Goal: Transaction & Acquisition: Subscribe to service/newsletter

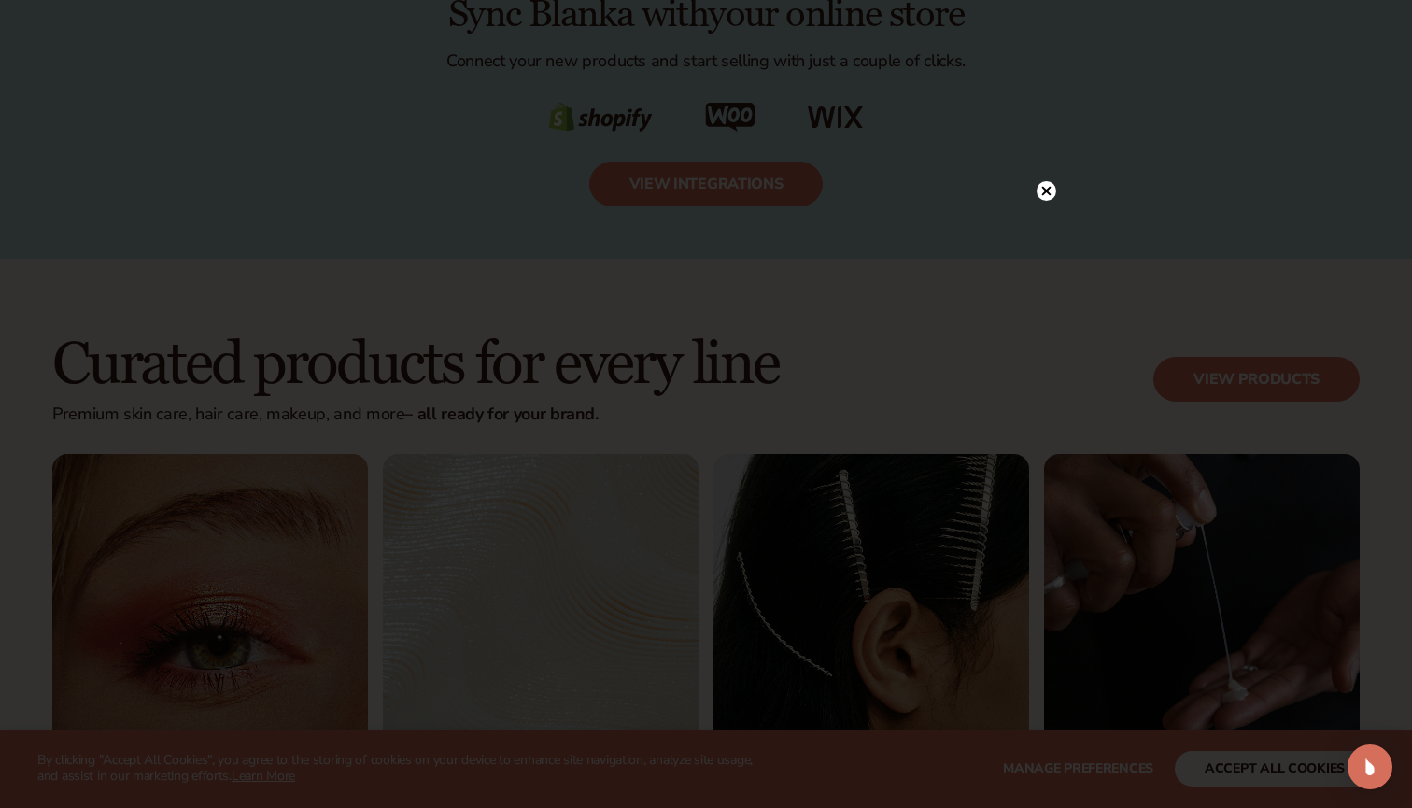
scroll to position [3209, 0]
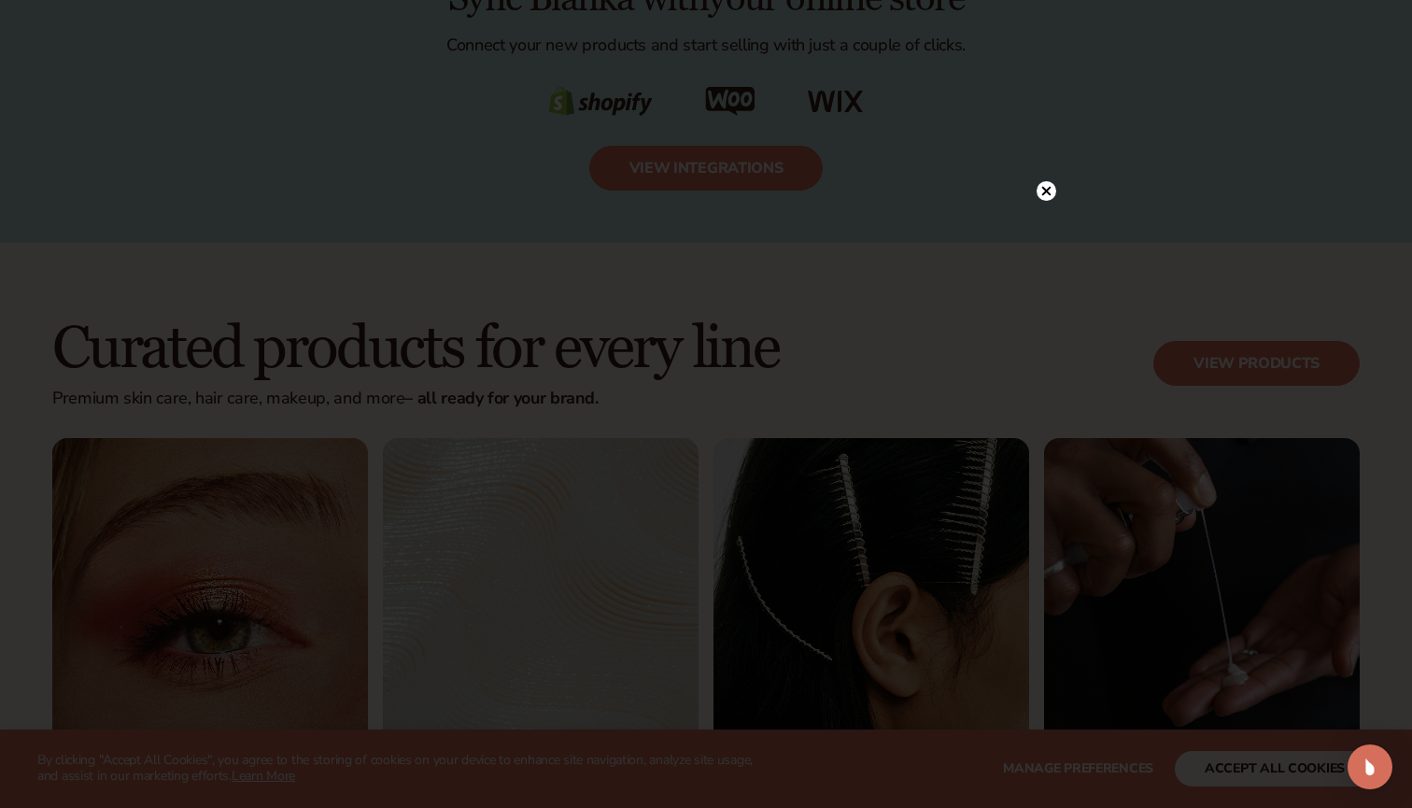
click at [1043, 187] on circle at bounding box center [1047, 191] width 20 height 20
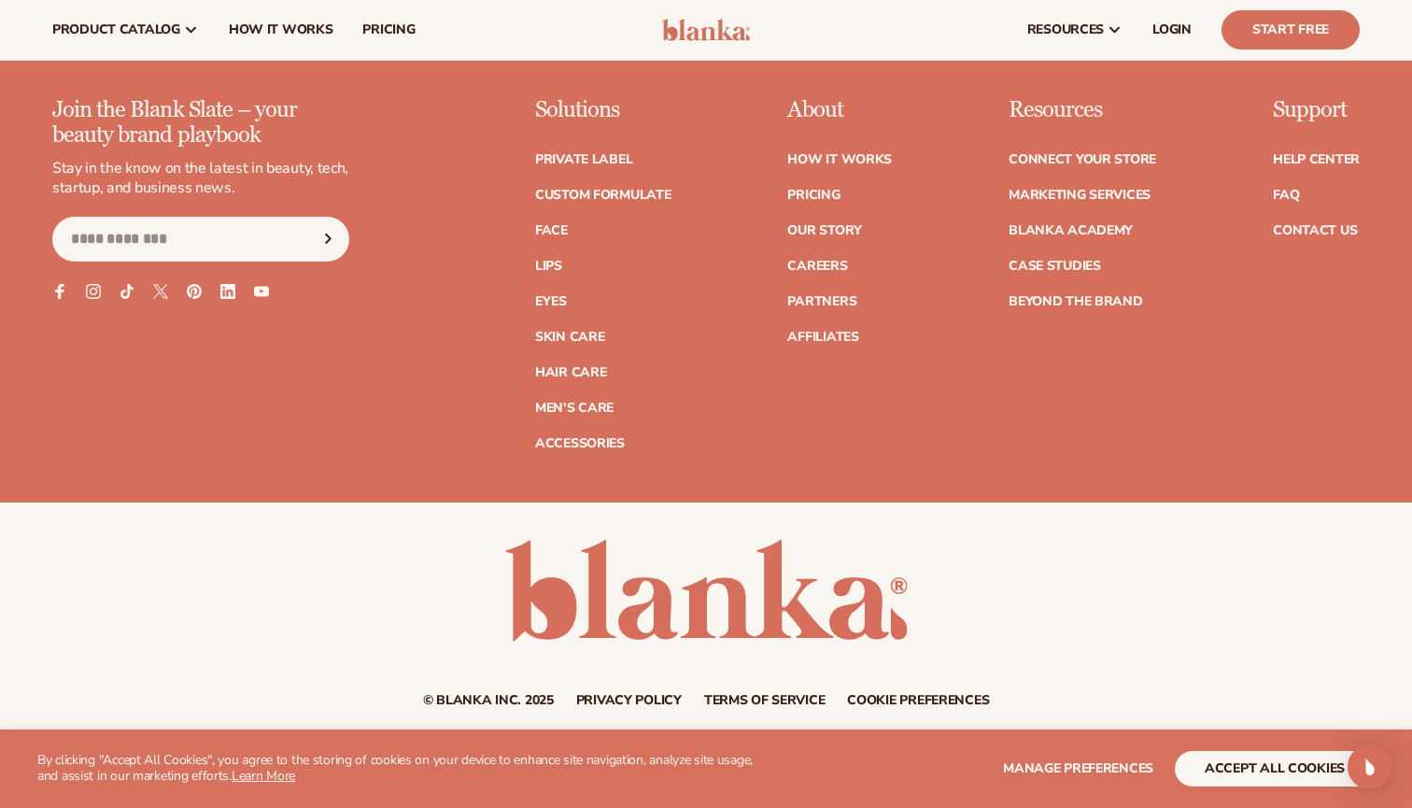
scroll to position [7572, 0]
click at [544, 261] on link "Lips" at bounding box center [548, 267] width 27 height 13
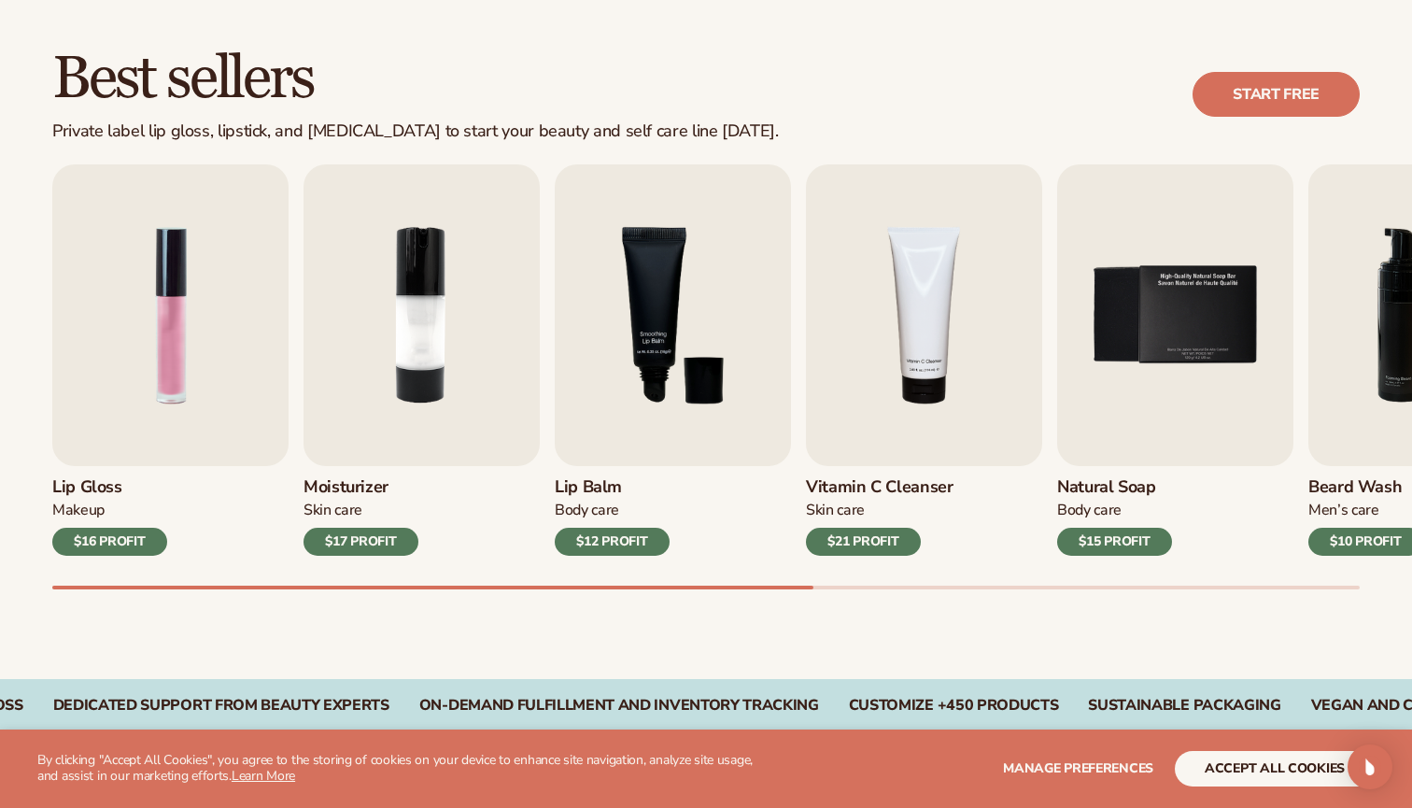
scroll to position [694, 0]
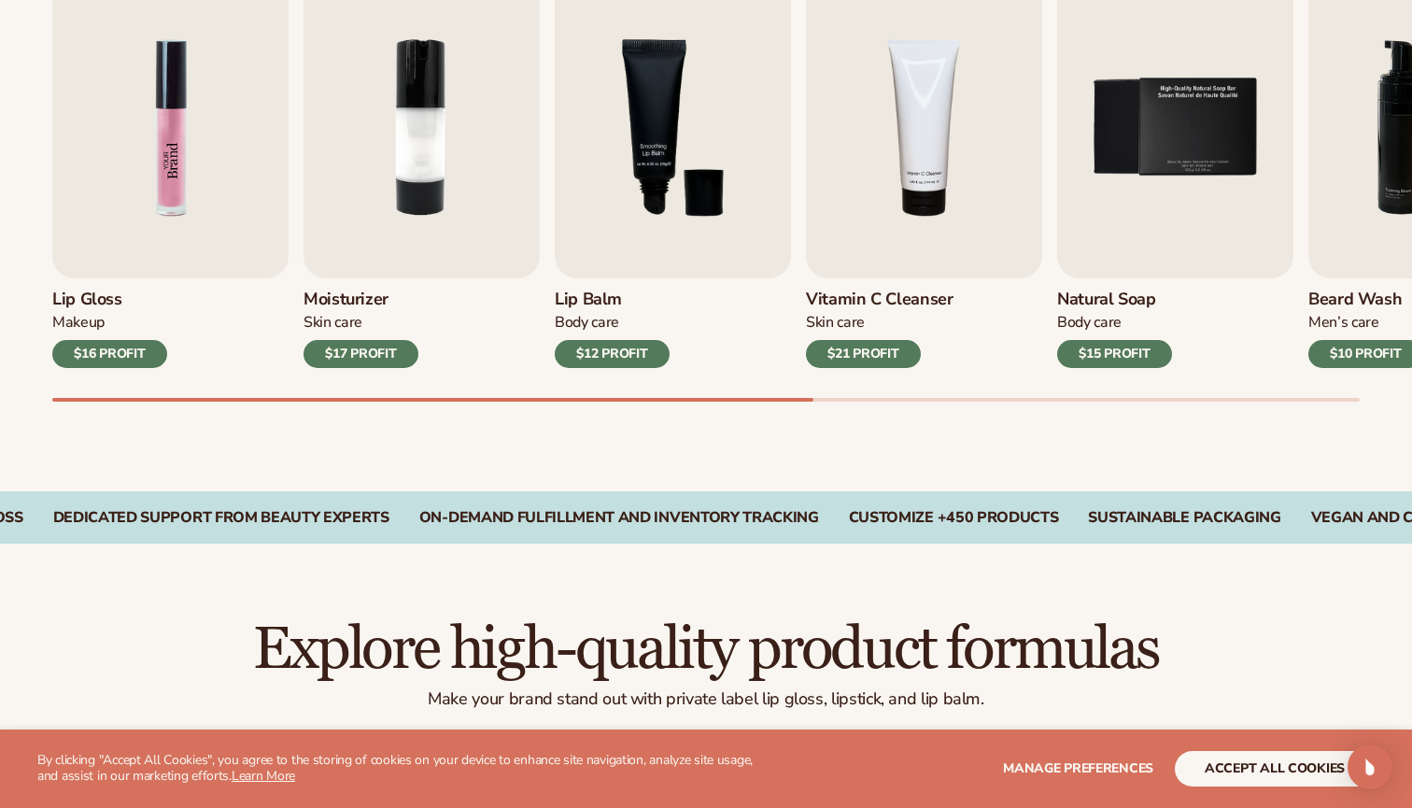
click at [197, 143] on img "1 / 9" at bounding box center [170, 128] width 236 height 302
click at [155, 243] on img "1 / 9" at bounding box center [170, 128] width 236 height 302
click at [183, 149] on img "1 / 9" at bounding box center [170, 128] width 236 height 302
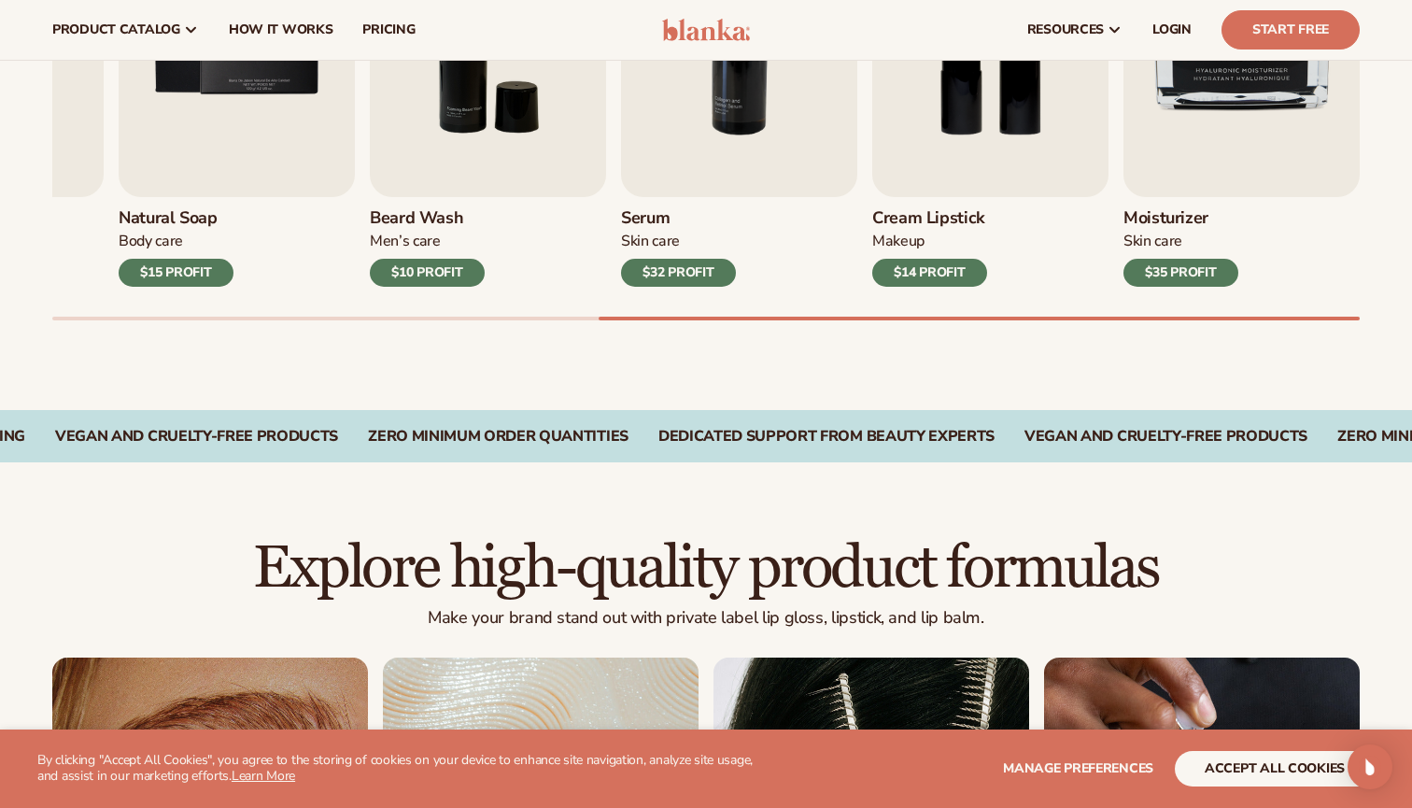
scroll to position [757, 0]
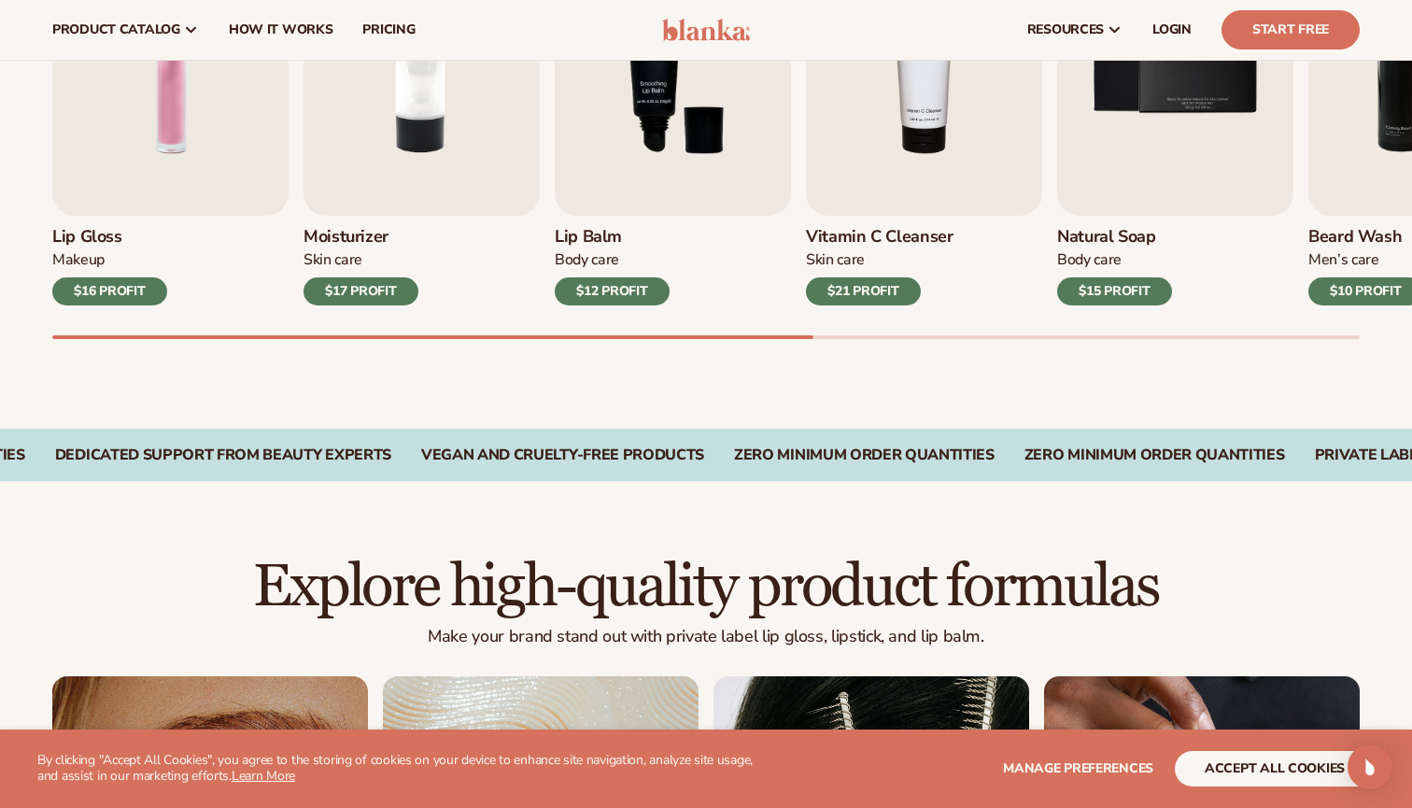
click at [145, 285] on div "$16 PROFIT" at bounding box center [109, 291] width 115 height 28
click at [188, 158] on img "1 / 9" at bounding box center [170, 65] width 236 height 302
drag, startPoint x: 188, startPoint y: 158, endPoint x: 180, endPoint y: 134, distance: 25.4
click at [180, 134] on img "1 / 9" at bounding box center [170, 65] width 236 height 302
click at [170, 113] on img "1 / 9" at bounding box center [170, 65] width 236 height 302
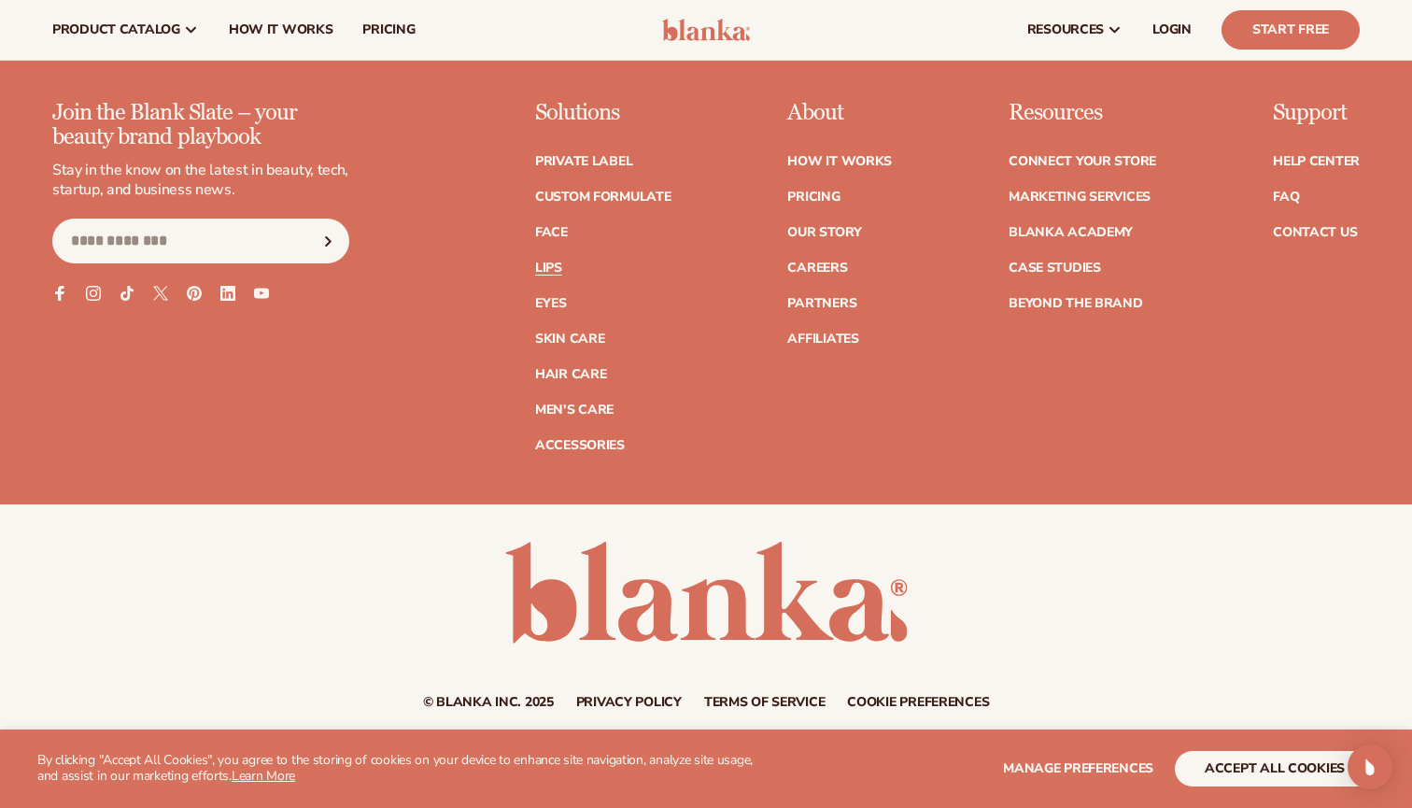
scroll to position [3710, 0]
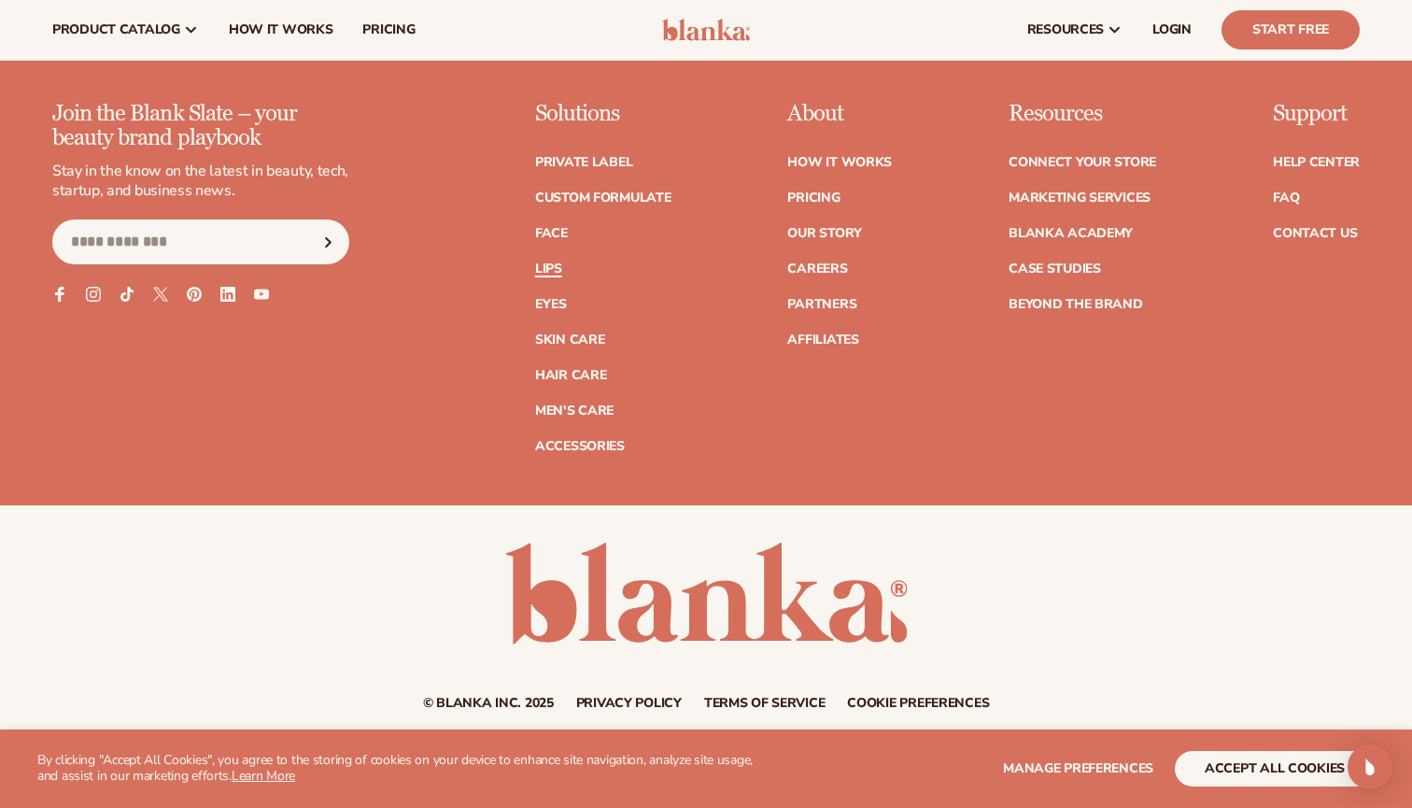
click at [559, 262] on link "Lips" at bounding box center [548, 268] width 27 height 13
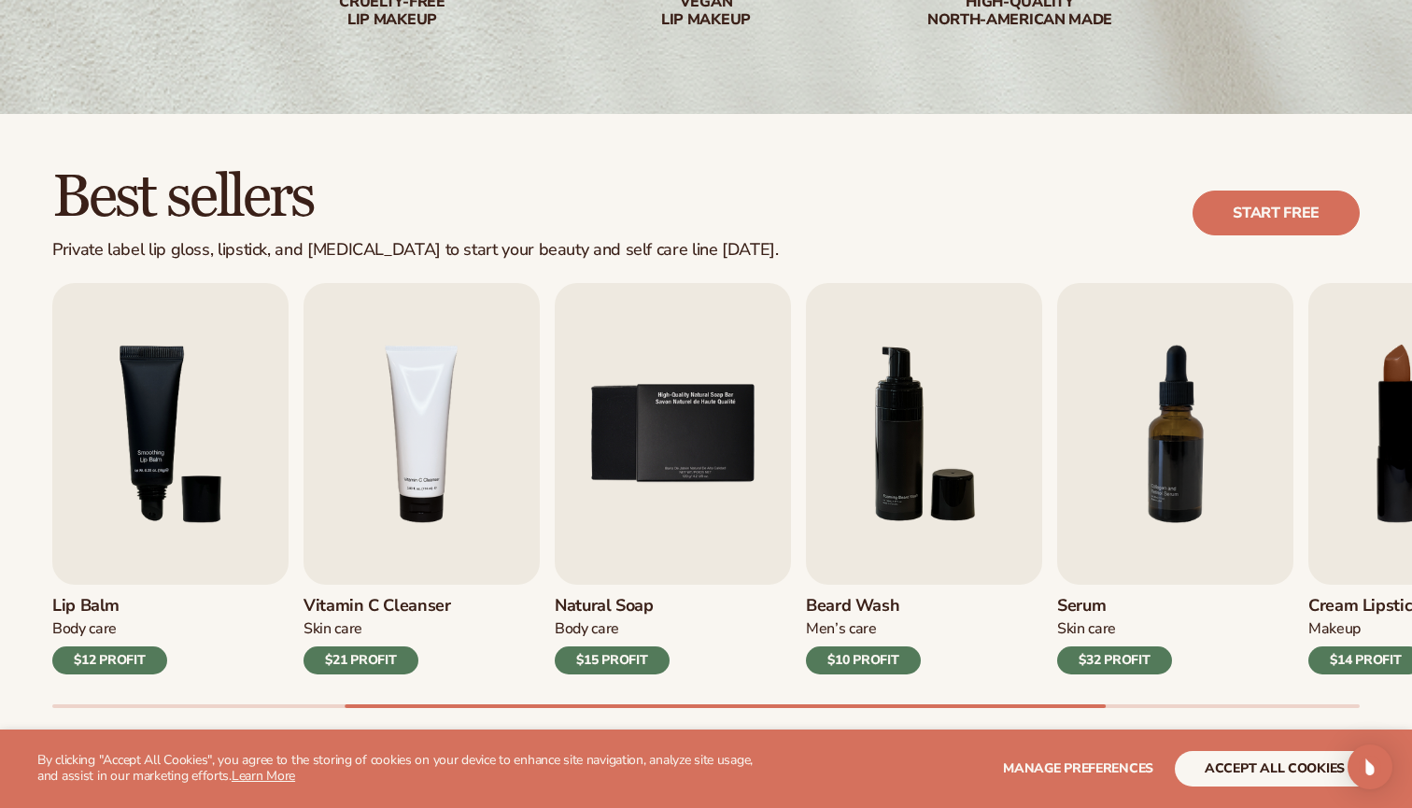
scroll to position [390, 0]
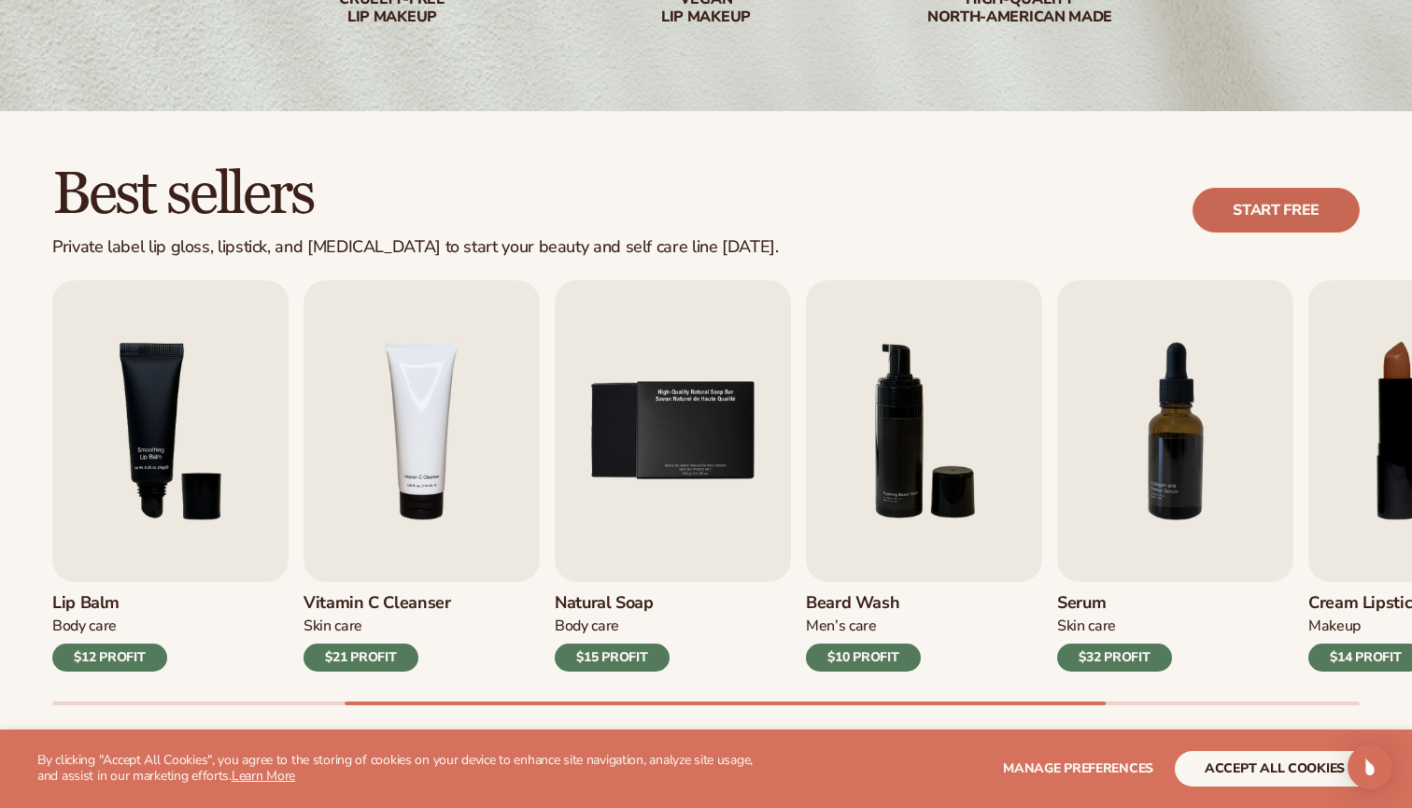
click at [1249, 196] on link "Start free" at bounding box center [1276, 210] width 167 height 45
